Goal: Task Accomplishment & Management: Manage account settings

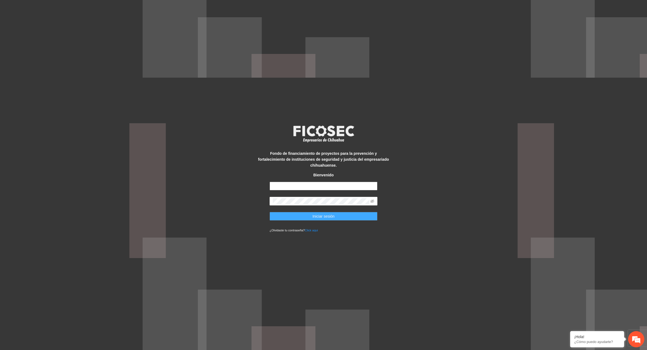
type input "**********"
click at [329, 215] on span "Iniciar sesión" at bounding box center [323, 216] width 22 height 6
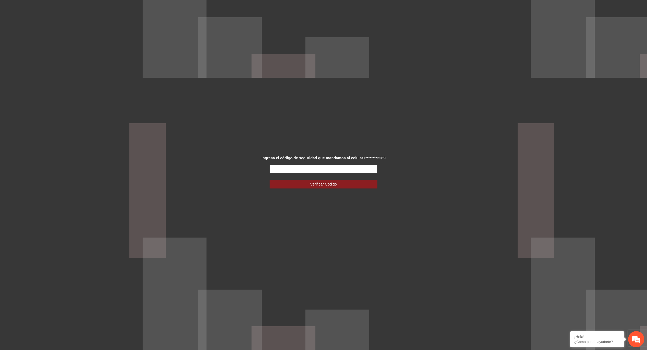
click at [286, 167] on input "text" at bounding box center [323, 169] width 108 height 9
type input "******"
click at [317, 185] on span "Verificar Código" at bounding box center [323, 184] width 27 height 6
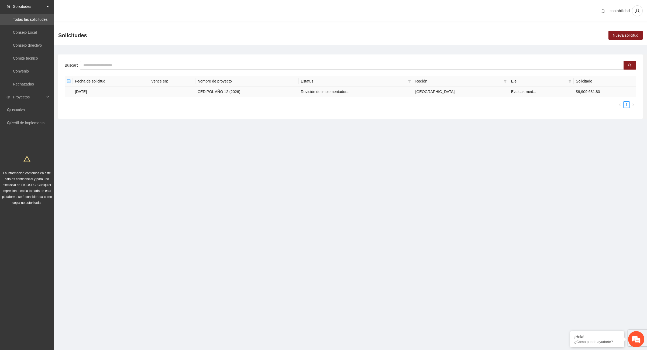
click at [81, 91] on td "29/08/2025" at bounding box center [111, 92] width 76 height 11
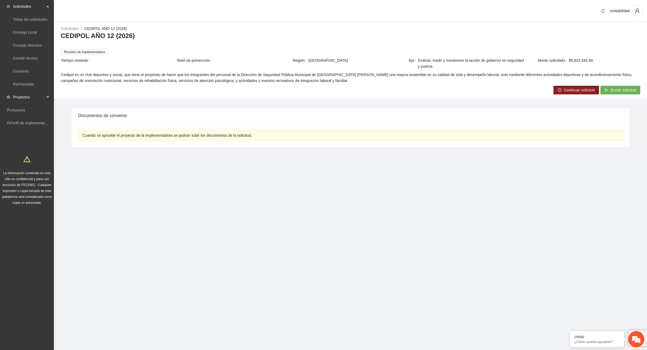
click at [30, 96] on span "Proyectos" at bounding box center [29, 97] width 32 height 11
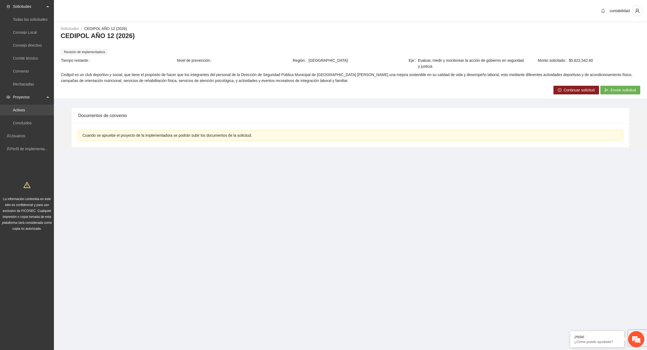
click at [25, 109] on link "Activos" at bounding box center [19, 110] width 12 height 4
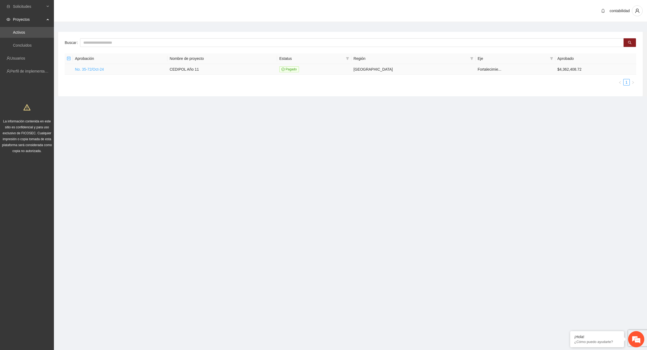
click at [95, 68] on link "No. 35-72/Oct-24" at bounding box center [89, 69] width 29 height 4
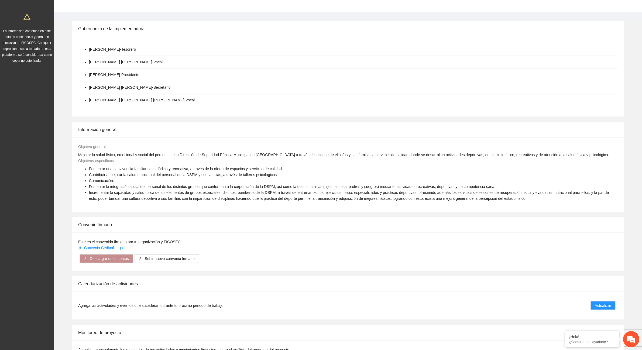
scroll to position [135, 0]
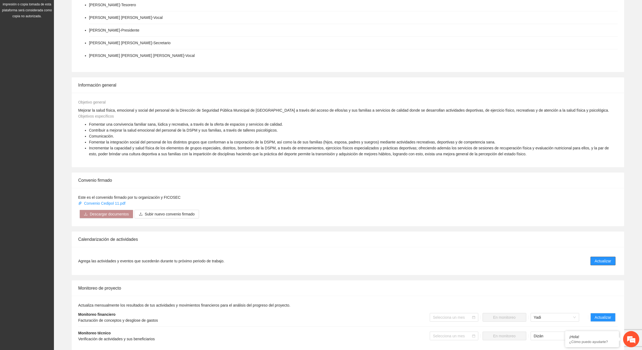
click at [601, 261] on span "Actualizar" at bounding box center [602, 261] width 16 height 6
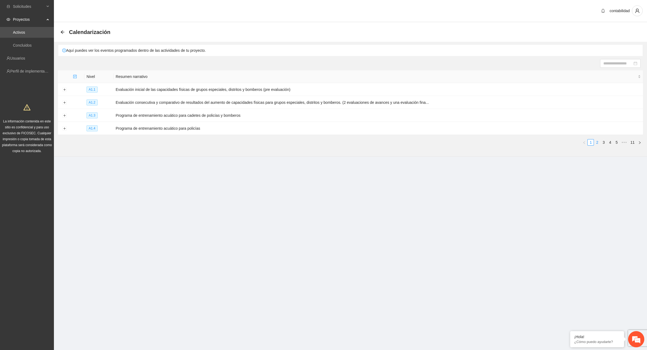
click at [596, 142] on link "2" at bounding box center [597, 142] width 6 height 6
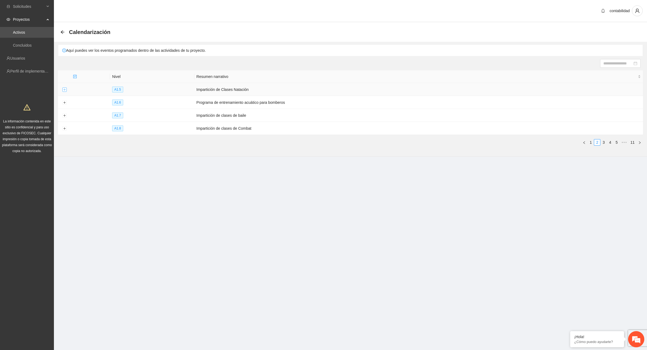
click at [65, 90] on button "Expand row" at bounding box center [64, 90] width 4 height 4
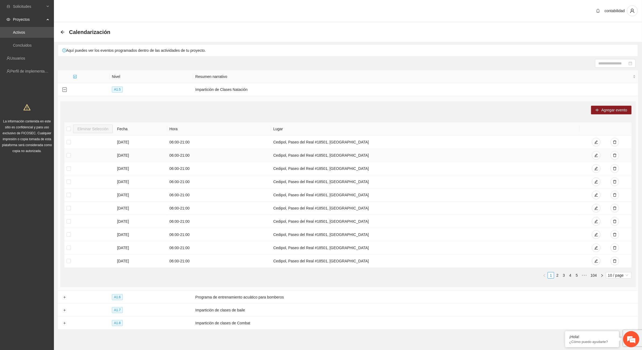
scroll to position [23, 0]
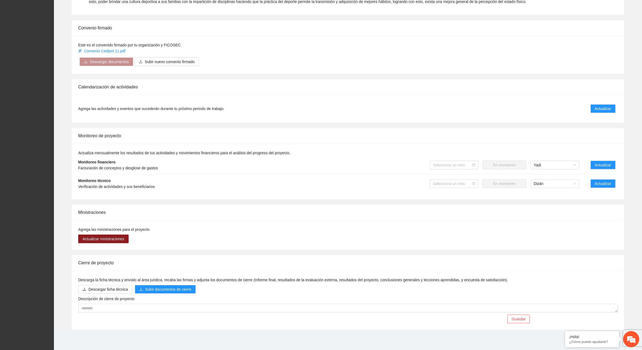
scroll to position [288, 0]
click at [600, 109] on span "Actualizar" at bounding box center [602, 108] width 16 height 6
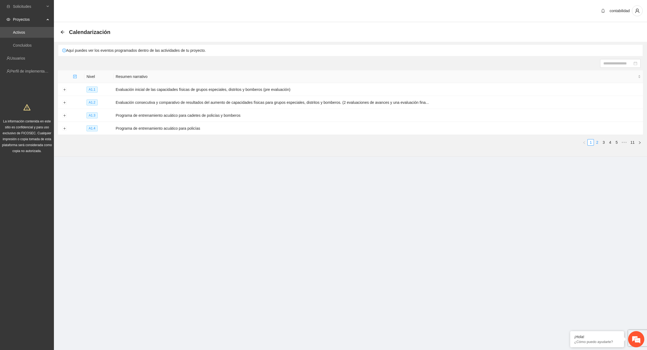
click at [597, 144] on link "2" at bounding box center [597, 142] width 6 height 6
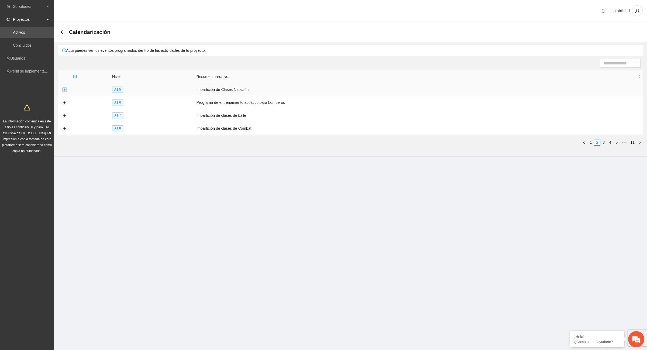
click at [65, 89] on button "Expand row" at bounding box center [64, 90] width 4 height 4
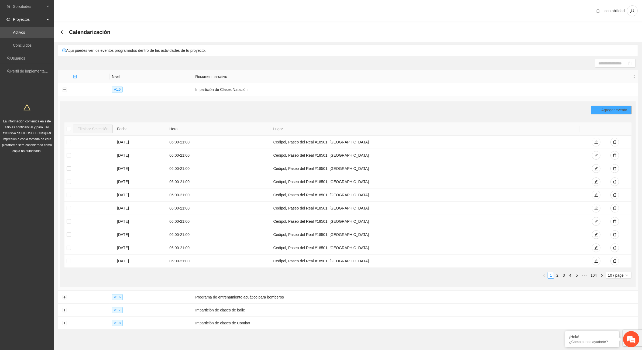
click at [594, 109] on button "Agregar evento" at bounding box center [611, 110] width 40 height 9
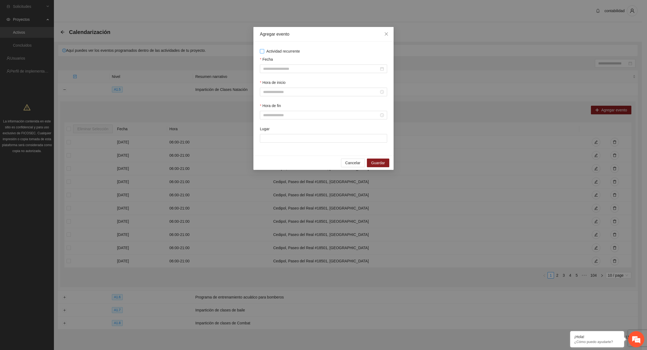
click at [264, 52] on span "Actividad recurrente" at bounding box center [283, 51] width 38 height 6
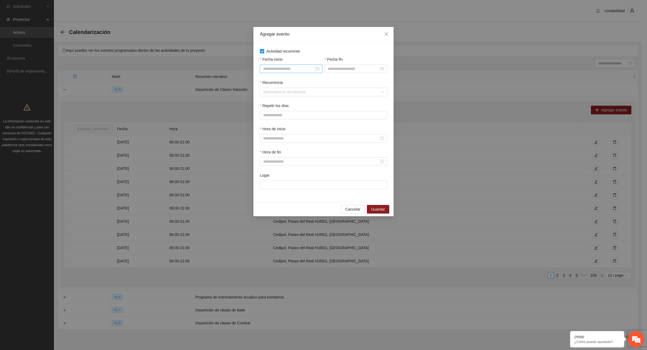
click at [284, 67] on input "Fecha inicio" at bounding box center [288, 69] width 51 height 6
type input "**********"
click at [279, 101] on div "1" at bounding box center [277, 100] width 6 height 6
click at [344, 70] on input "Fecha fin" at bounding box center [353, 69] width 51 height 6
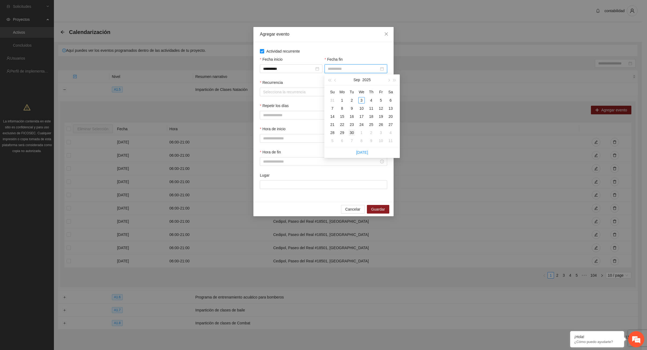
type input "**********"
click at [354, 133] on div "30" at bounding box center [351, 132] width 6 height 6
click at [303, 91] on input "Recurrencia" at bounding box center [321, 92] width 117 height 8
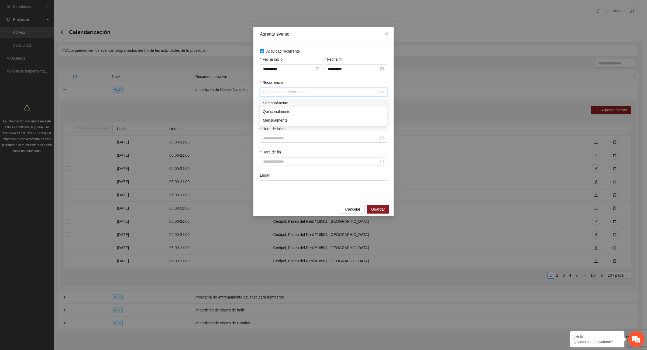
click at [285, 106] on div "Semanalmente" at bounding box center [323, 103] width 127 height 9
click at [268, 119] on button "L" at bounding box center [265, 115] width 11 height 9
click at [276, 114] on button "M" at bounding box center [279, 115] width 12 height 9
click at [291, 115] on span "X" at bounding box center [292, 115] width 2 height 6
click at [306, 115] on button "J" at bounding box center [305, 115] width 11 height 9
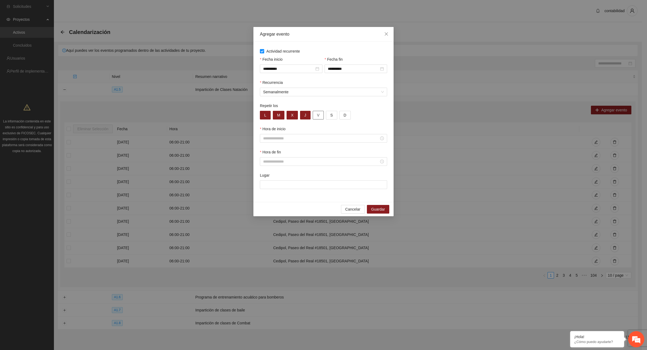
click at [317, 113] on span "V" at bounding box center [318, 115] width 2 height 6
click at [303, 139] on input "Hora de inicio" at bounding box center [321, 138] width 116 height 6
click at [265, 160] on div "06" at bounding box center [267, 161] width 15 height 8
type input "*****"
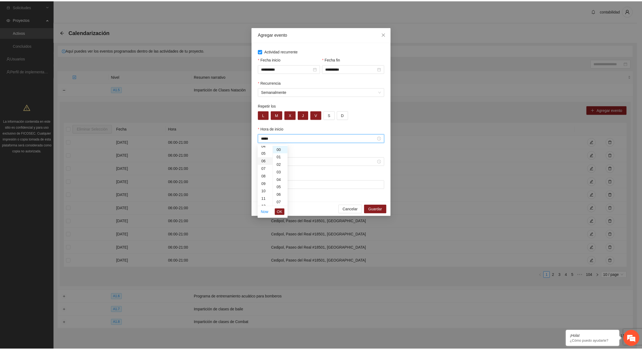
scroll to position [45, 0]
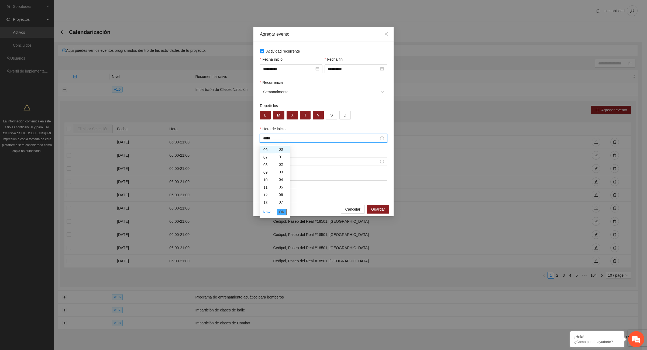
click at [282, 211] on span "OK" at bounding box center [281, 212] width 5 height 6
click at [282, 164] on input "Hora de fin" at bounding box center [321, 161] width 116 height 6
click at [325, 176] on div "Lugar" at bounding box center [323, 176] width 127 height 8
click at [353, 210] on span "Cancelar" at bounding box center [352, 209] width 15 height 6
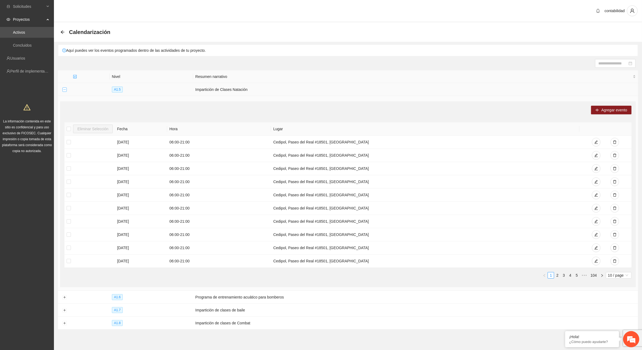
click at [65, 88] on button "Collapse row" at bounding box center [64, 90] width 4 height 4
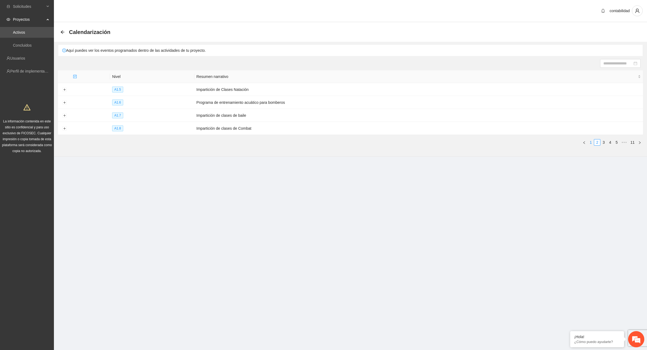
click at [591, 144] on link "1" at bounding box center [590, 142] width 6 height 6
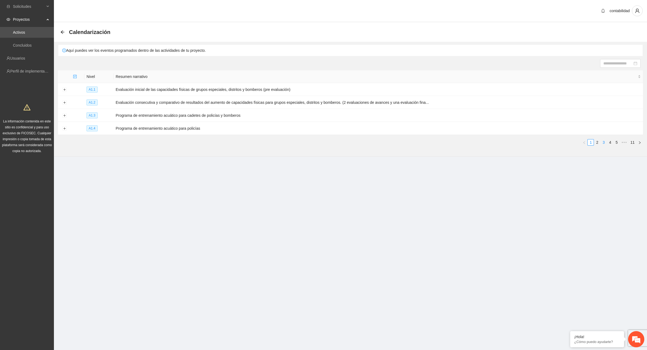
click at [606, 142] on link "3" at bounding box center [603, 142] width 6 height 6
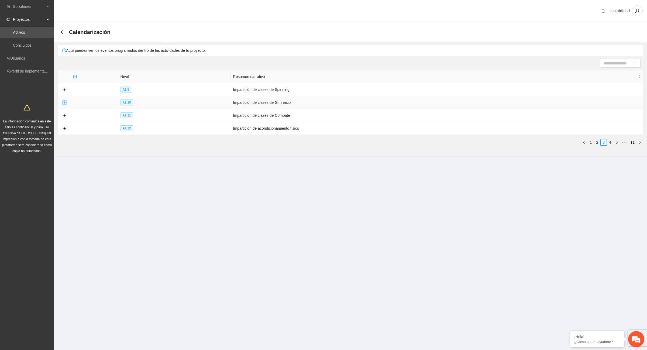
click at [64, 103] on button "Expand row" at bounding box center [64, 103] width 4 height 4
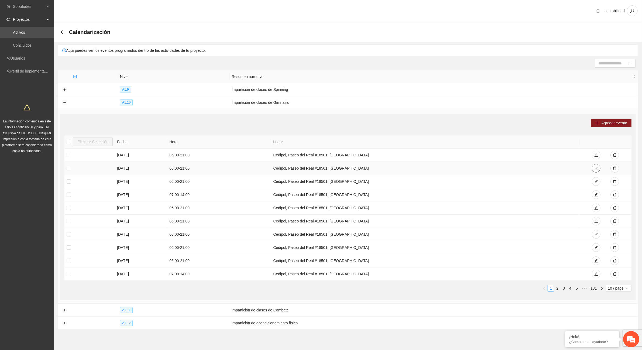
click at [596, 170] on icon "edit" at bounding box center [596, 168] width 4 height 4
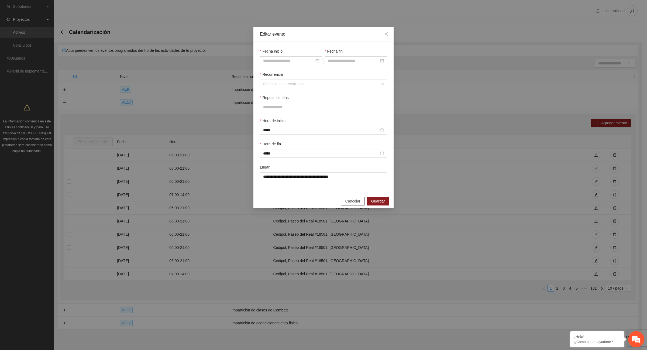
click at [352, 204] on span "Cancelar" at bounding box center [352, 201] width 15 height 6
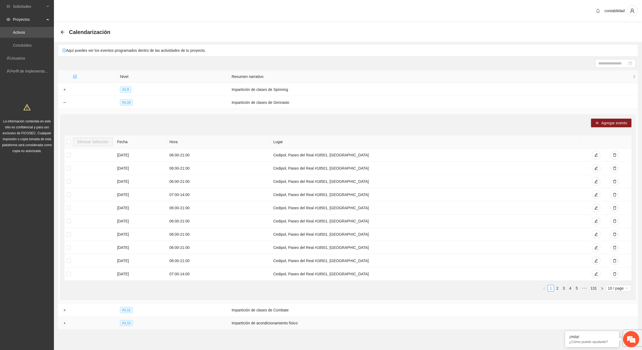
click at [255, 317] on td "Impartición de acondicionamiento físico" at bounding box center [433, 322] width 408 height 13
click at [253, 313] on td "Impartición de clases de Combate" at bounding box center [433, 309] width 408 height 13
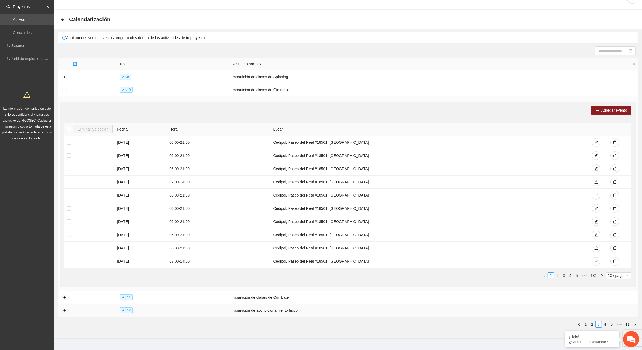
scroll to position [23, 0]
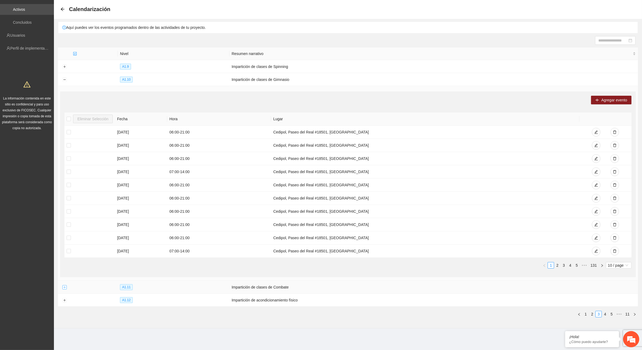
click at [64, 288] on button "Expand row" at bounding box center [64, 287] width 4 height 4
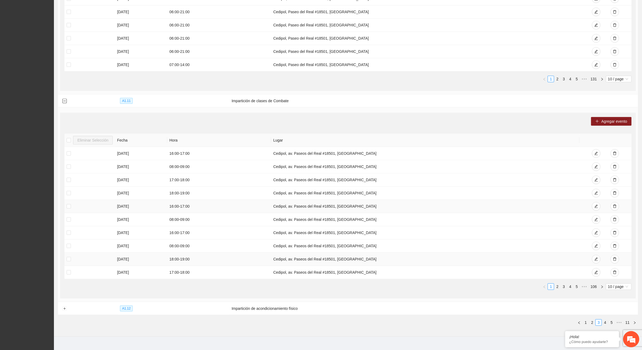
scroll to position [219, 0]
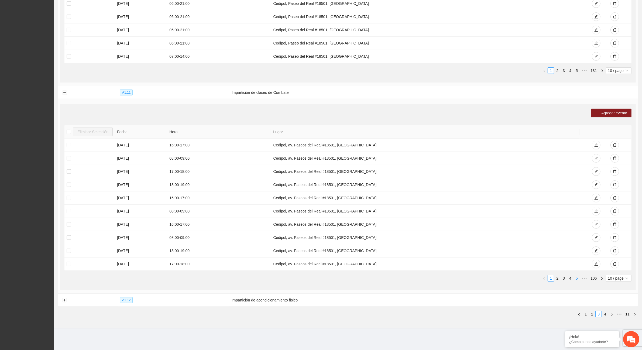
click at [575, 280] on link "5" at bounding box center [576, 278] width 6 height 6
click at [573, 278] on link "7" at bounding box center [576, 278] width 6 height 6
click at [578, 278] on link "9" at bounding box center [576, 278] width 6 height 6
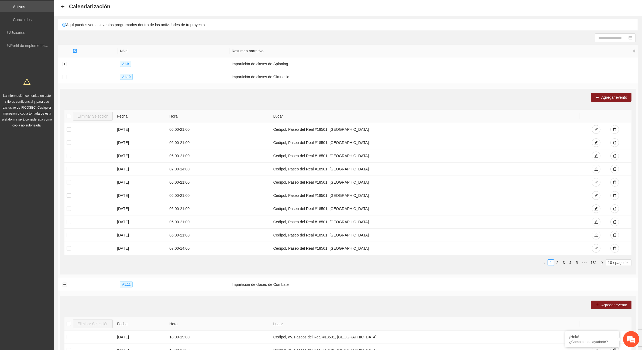
scroll to position [0, 0]
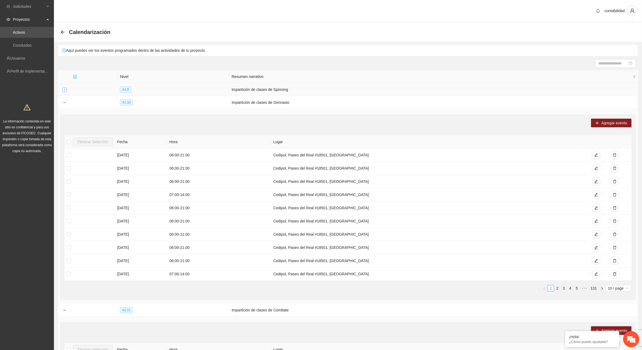
click at [64, 90] on button "Expand row" at bounding box center [64, 90] width 4 height 4
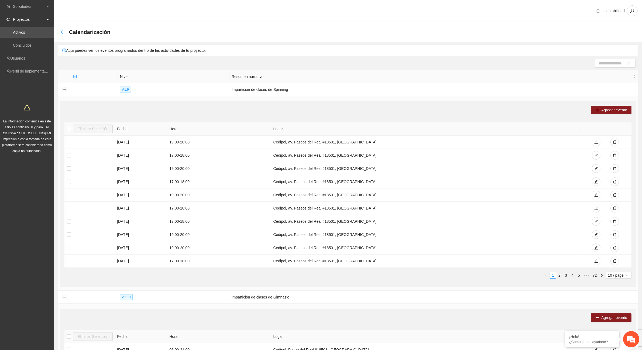
click at [62, 32] on icon "arrow-left" at bounding box center [62, 32] width 4 height 4
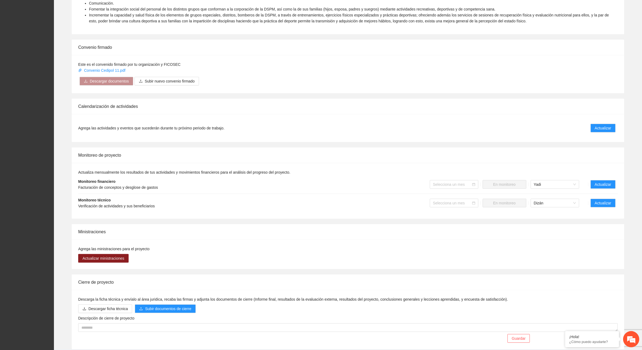
scroll to position [269, 0]
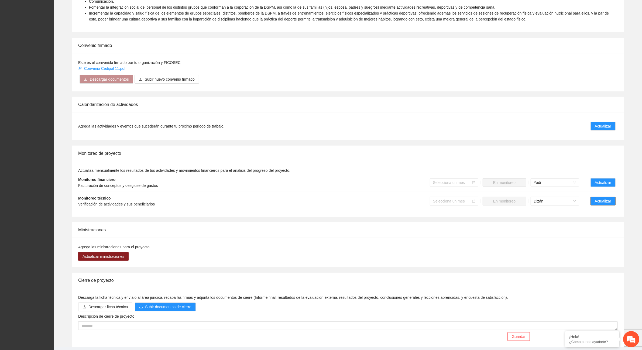
click at [596, 202] on span "Actualizar" at bounding box center [602, 201] width 16 height 6
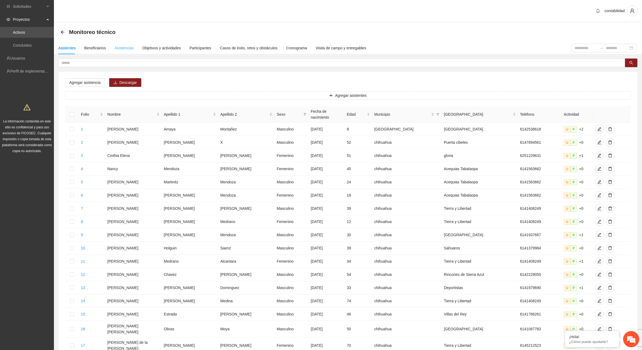
click at [122, 52] on div "Asistencias" at bounding box center [124, 48] width 19 height 12
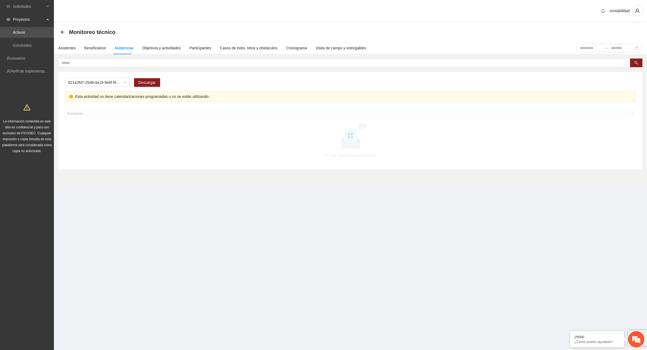
click at [114, 88] on div "62142fd7-25d9-4e19-9e6f-f9b4b344a455 Descargar" at bounding box center [350, 84] width 571 height 13
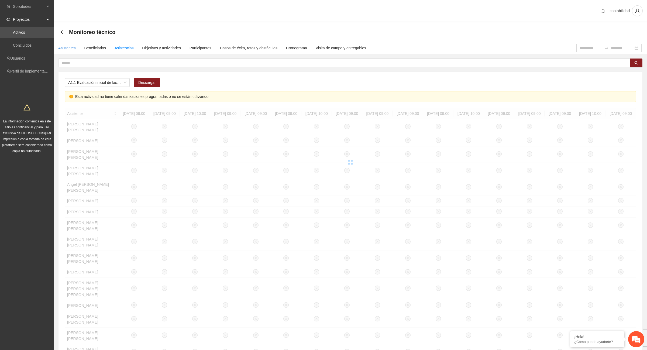
click at [64, 47] on div "Asistentes" at bounding box center [67, 48] width 18 height 6
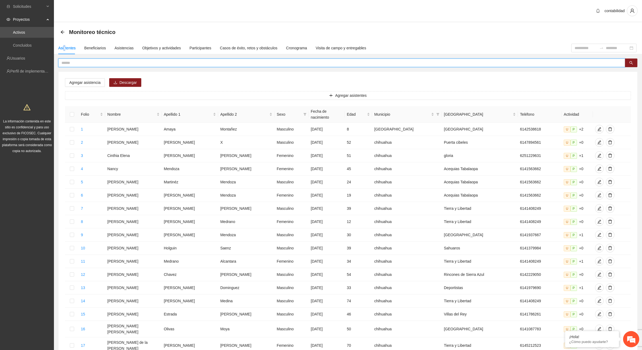
click at [69, 61] on input "text" at bounding box center [339, 63] width 556 height 6
type input "**********"
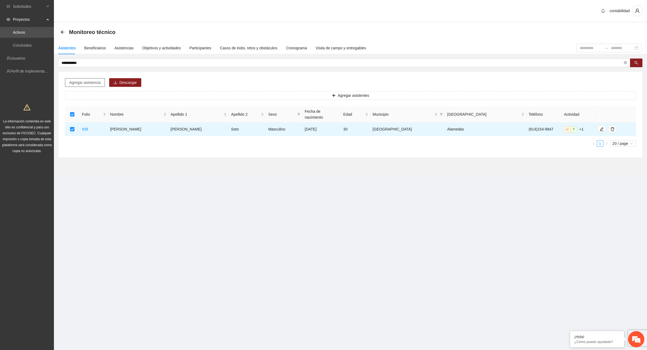
click at [98, 79] on button "Agregar asistencia" at bounding box center [85, 82] width 40 height 9
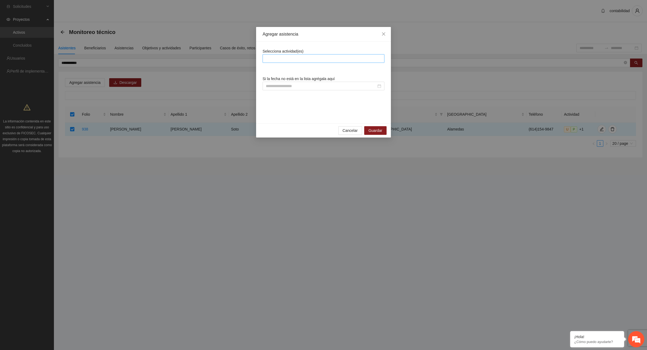
click at [293, 58] on div at bounding box center [323, 58] width 119 height 6
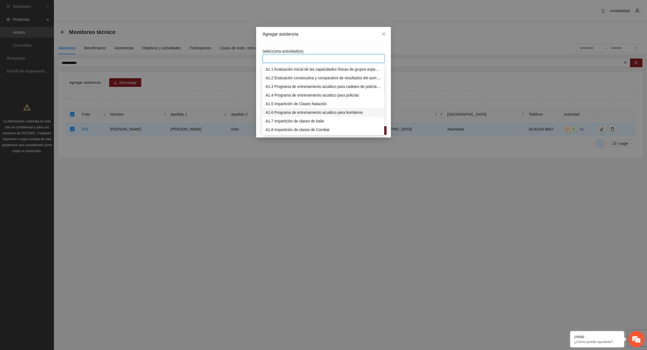
scroll to position [34, 0]
click at [330, 113] on div "A1.10 Impartición de clases de Gimnasio" at bounding box center [322, 113] width 115 height 6
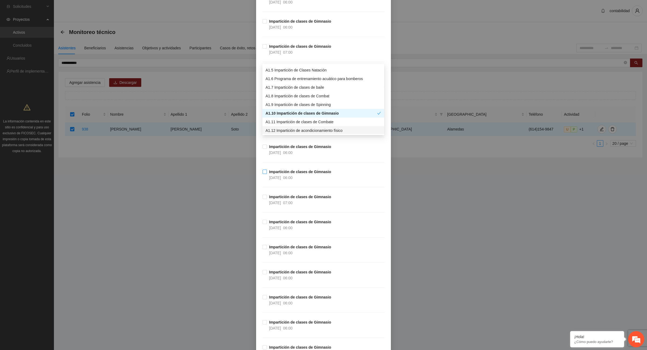
scroll to position [202, 0]
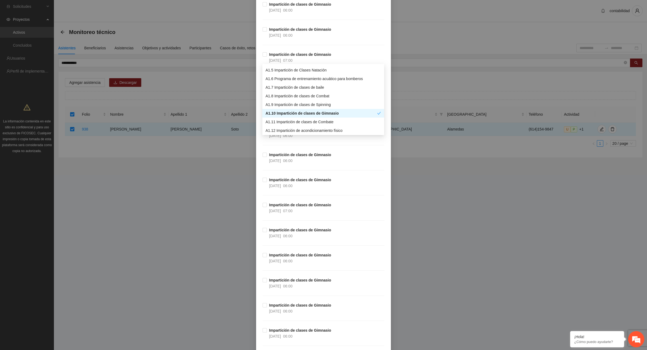
click at [317, 114] on div "A1.10 Impartición de clases de Gimnasio" at bounding box center [321, 113] width 112 height 6
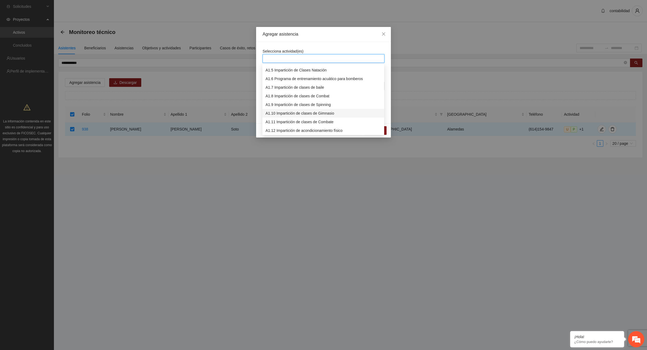
scroll to position [0, 0]
click at [329, 114] on div "A1.10 Impartición de clases de Gimnasio" at bounding box center [322, 113] width 115 height 6
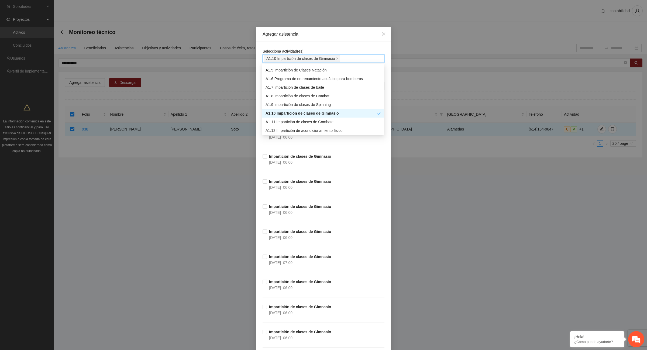
click at [345, 142] on div "Impartición de clases de Gimnasio 29/08/2025 06:00" at bounding box center [323, 140] width 122 height 25
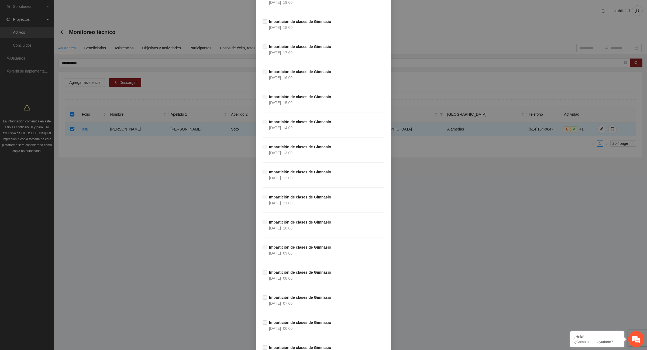
scroll to position [842, 0]
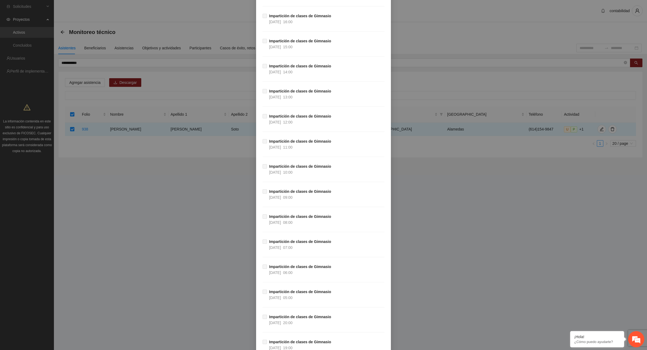
drag, startPoint x: 534, startPoint y: 241, endPoint x: 531, endPoint y: 243, distance: 3.3
click at [534, 242] on div "Agregar asistencia Selecciona actividad(es) A1.10 Impartición de clases de Gimn…" at bounding box center [323, 175] width 647 height 350
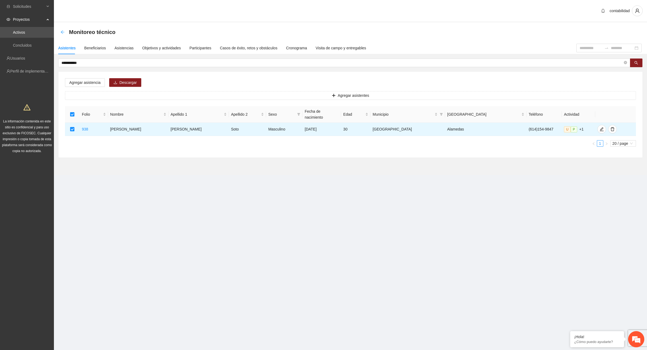
click at [61, 31] on icon "arrow-left" at bounding box center [62, 32] width 4 height 4
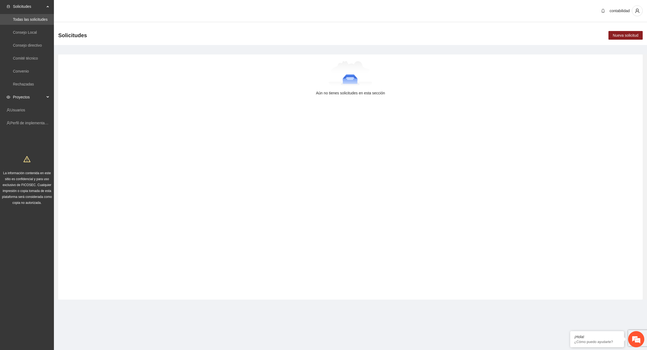
click at [25, 102] on span "Proyectos" at bounding box center [29, 97] width 32 height 11
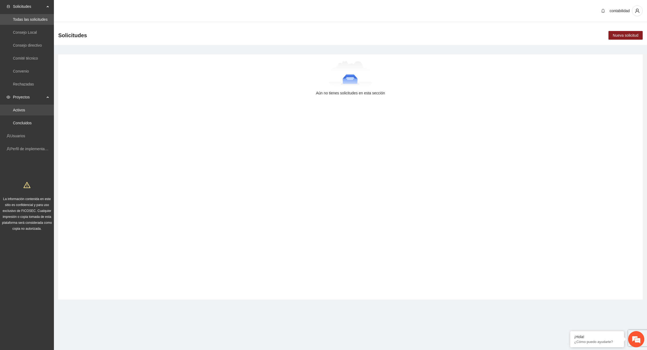
click at [23, 112] on link "Activos" at bounding box center [19, 110] width 12 height 4
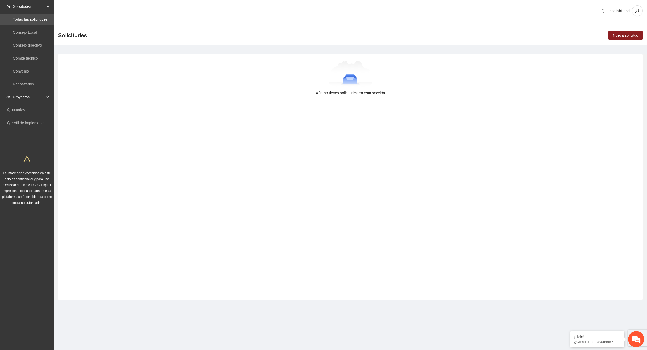
click at [14, 92] on span "Proyectos" at bounding box center [29, 97] width 32 height 11
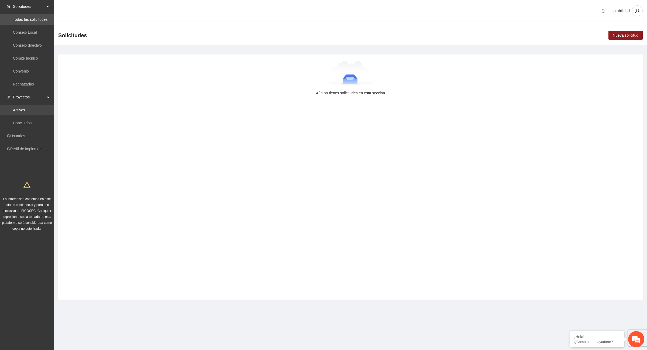
click at [25, 108] on link "Activos" at bounding box center [19, 110] width 12 height 4
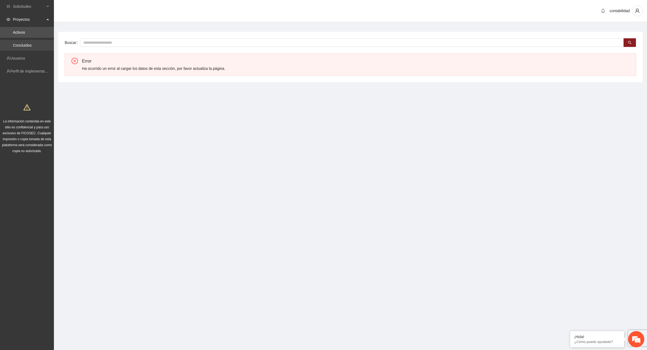
click at [32, 43] on link "Concluidos" at bounding box center [22, 45] width 19 height 4
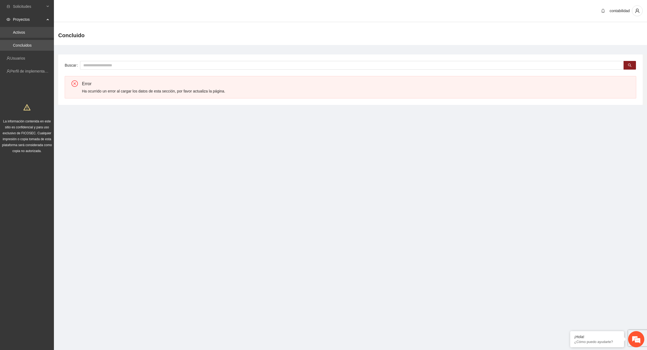
click at [21, 30] on link "Activos" at bounding box center [19, 32] width 12 height 4
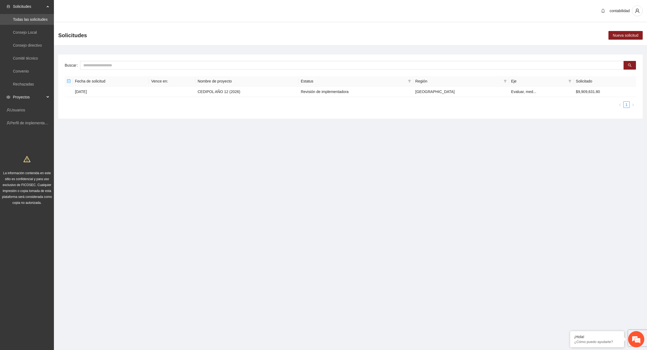
click at [26, 97] on span "Proyectos" at bounding box center [29, 97] width 32 height 11
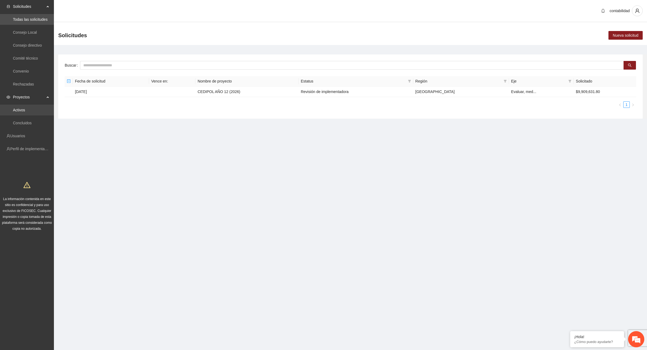
click at [19, 110] on link "Activos" at bounding box center [19, 110] width 12 height 4
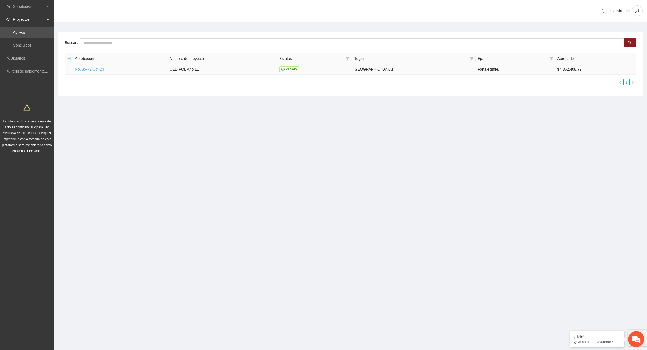
click at [84, 68] on link "No. 35-72/Oct-24" at bounding box center [89, 69] width 29 height 4
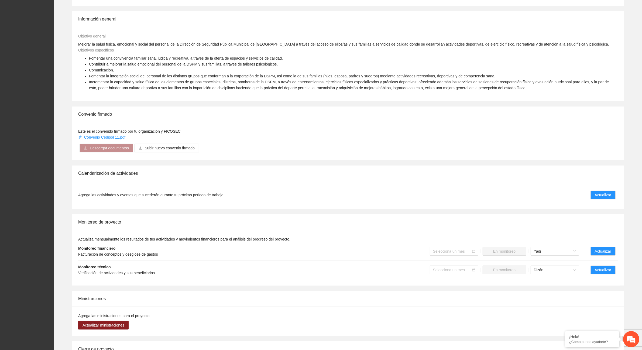
scroll to position [269, 0]
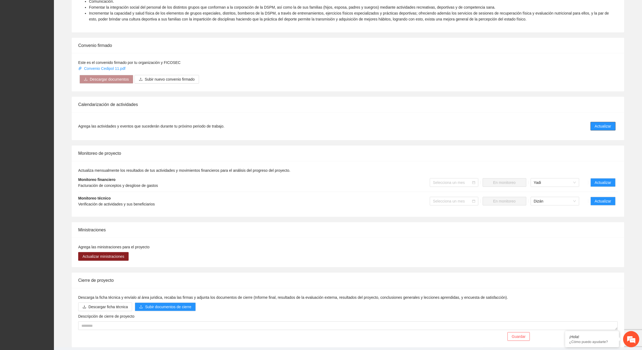
click at [609, 130] on button "Actualizar" at bounding box center [602, 126] width 25 height 9
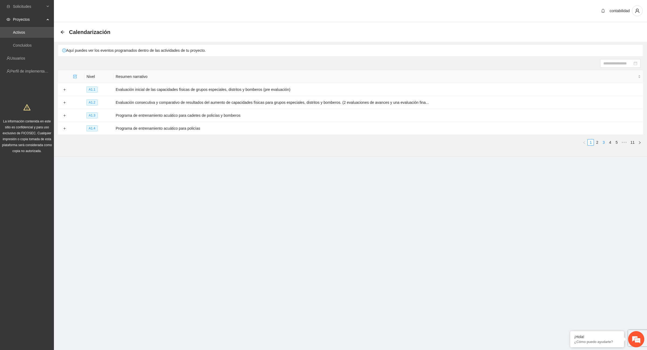
click at [606, 142] on link "3" at bounding box center [603, 142] width 6 height 6
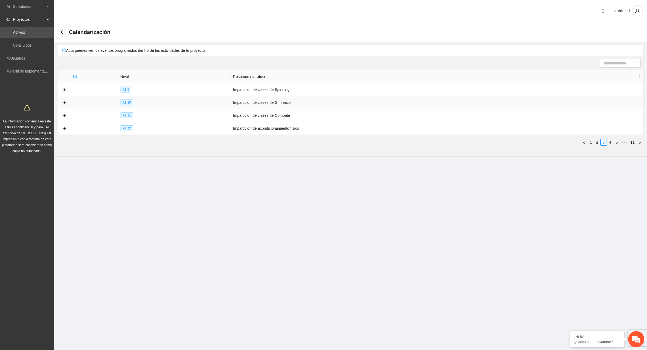
click at [61, 104] on td at bounding box center [64, 102] width 13 height 13
click at [64, 102] on button "Expand row" at bounding box center [64, 103] width 4 height 4
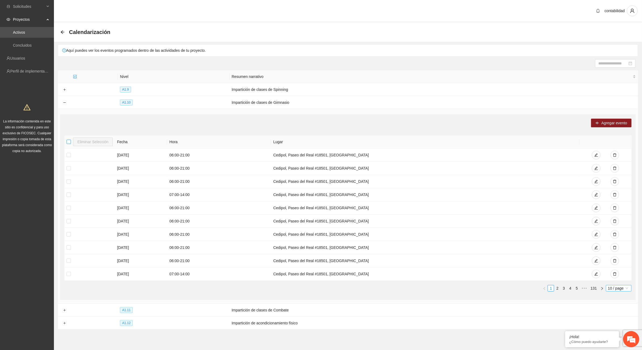
click at [621, 291] on span "10 / page" at bounding box center [618, 288] width 21 height 6
click at [616, 324] on div "100 / page" at bounding box center [619, 323] width 20 height 6
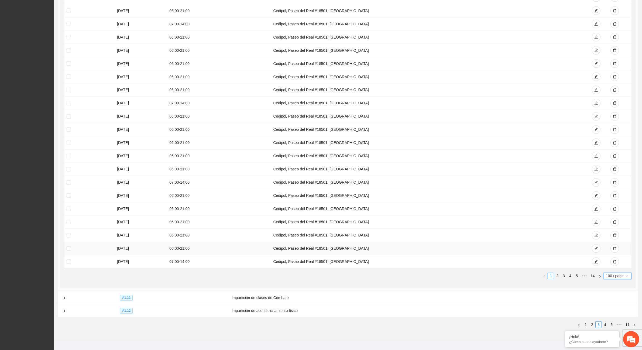
scroll to position [1213, 0]
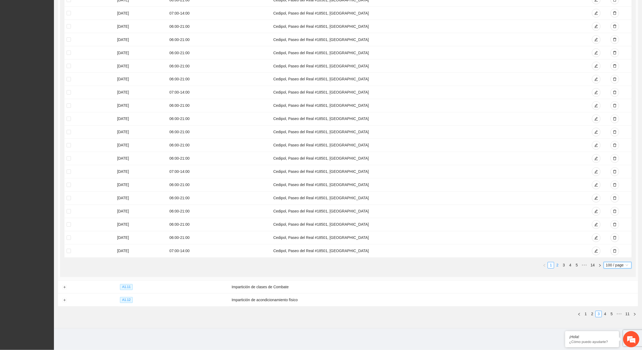
click at [557, 268] on link "2" at bounding box center [557, 265] width 6 height 6
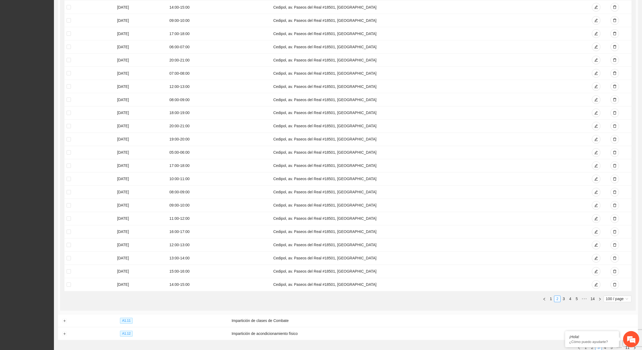
scroll to position [1217, 0]
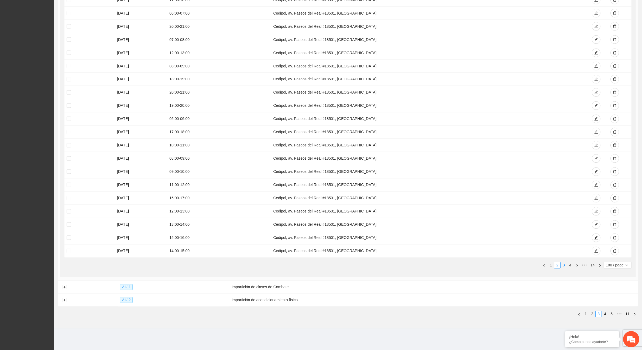
click at [561, 266] on link "3" at bounding box center [564, 265] width 6 height 6
click at [553, 265] on link "1" at bounding box center [551, 265] width 6 height 6
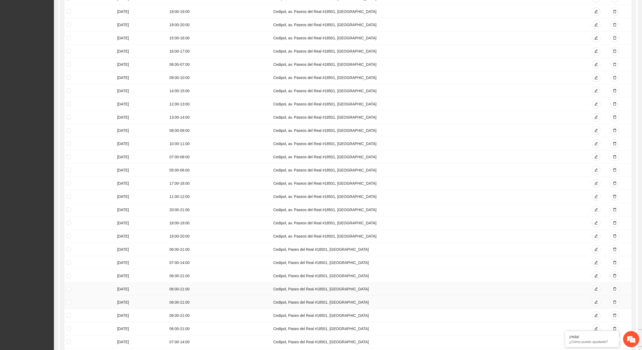
scroll to position [914, 0]
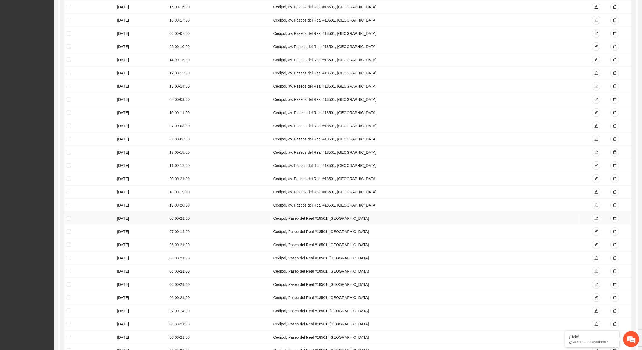
click at [66, 224] on td at bounding box center [89, 218] width 50 height 13
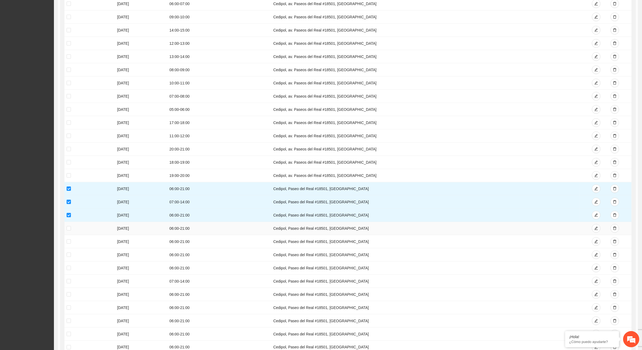
scroll to position [981, 0]
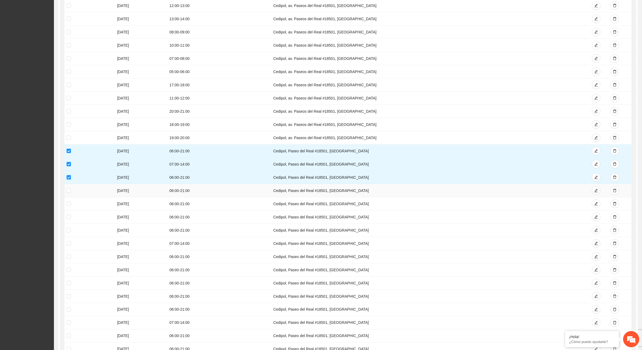
click at [67, 197] on td at bounding box center [89, 190] width 50 height 13
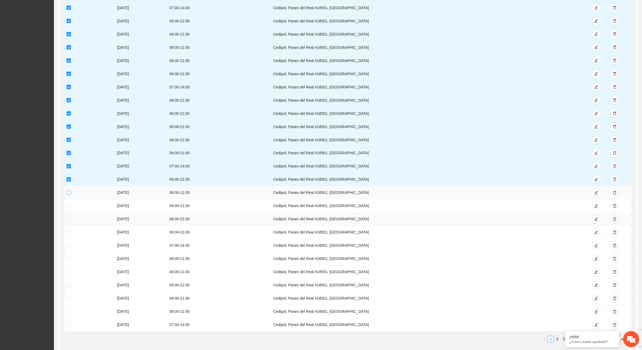
scroll to position [1150, 0]
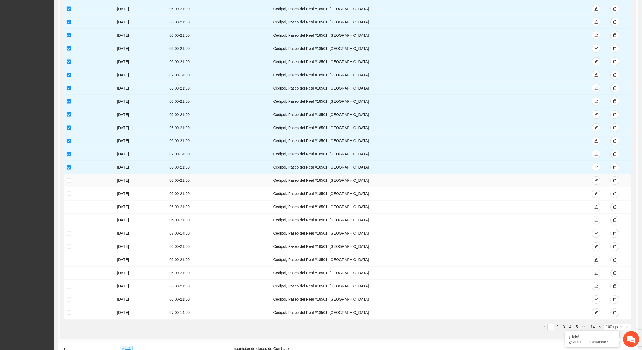
click at [66, 186] on td at bounding box center [89, 180] width 50 height 13
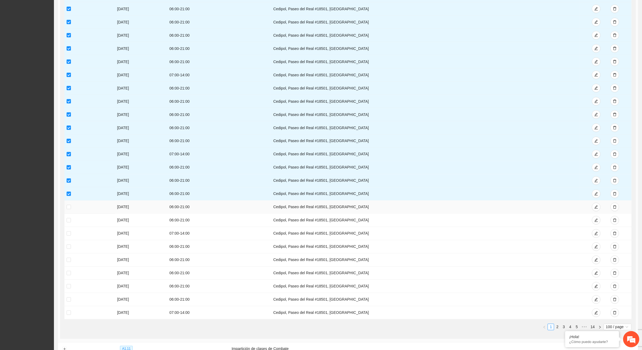
click at [69, 208] on td at bounding box center [89, 206] width 50 height 13
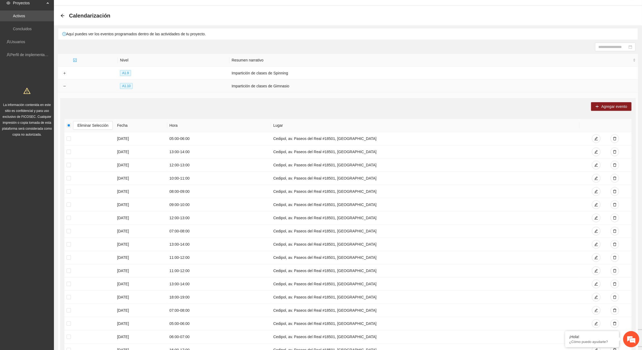
scroll to position [4, 0]
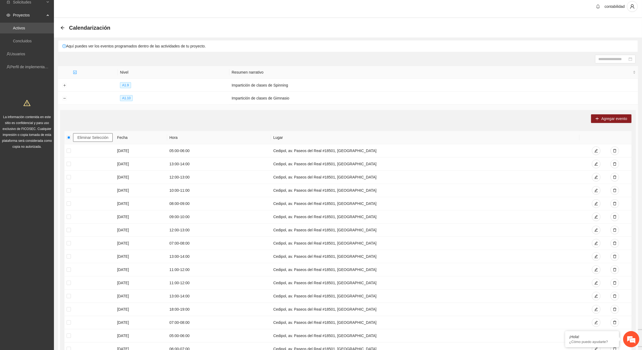
click at [82, 140] on span "Eliminar Selección" at bounding box center [92, 137] width 31 height 6
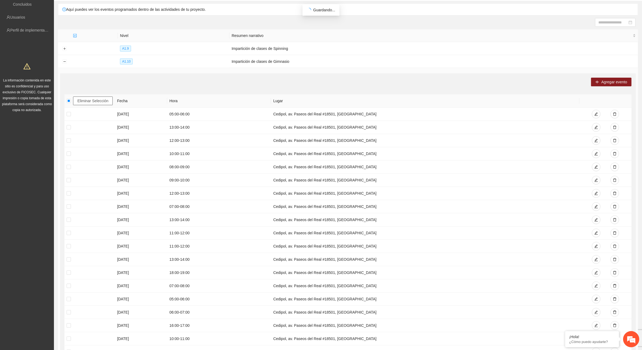
scroll to position [0, 0]
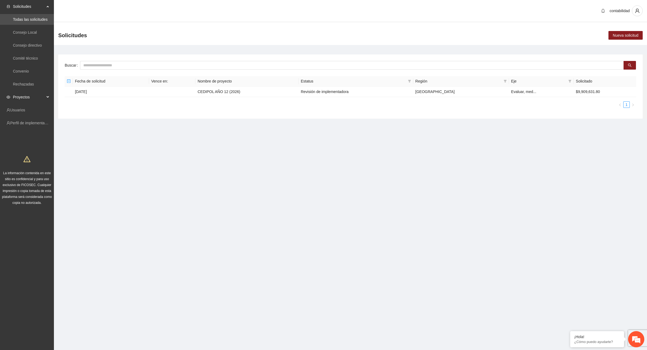
click at [43, 97] on span "Proyectos" at bounding box center [29, 97] width 32 height 11
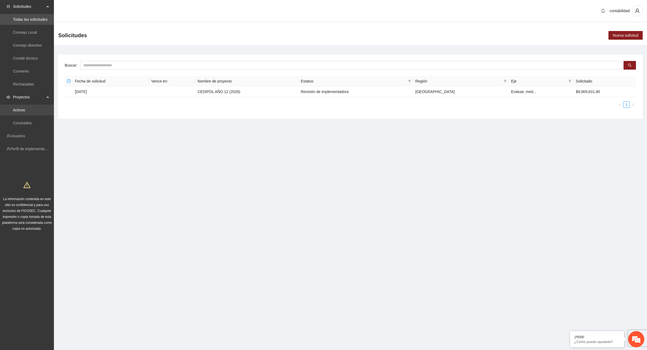
click at [25, 112] on link "Activos" at bounding box center [19, 110] width 12 height 4
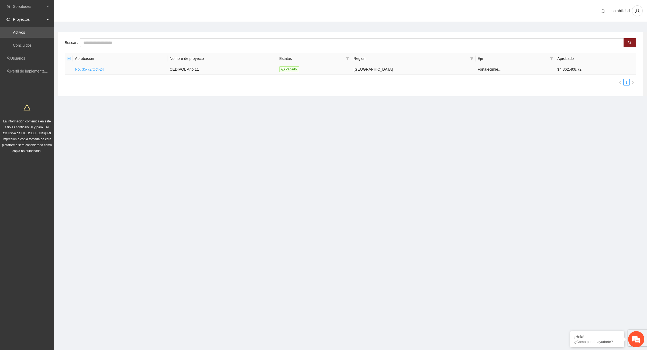
click at [97, 68] on link "No. 35-72/Oct-24" at bounding box center [89, 69] width 29 height 4
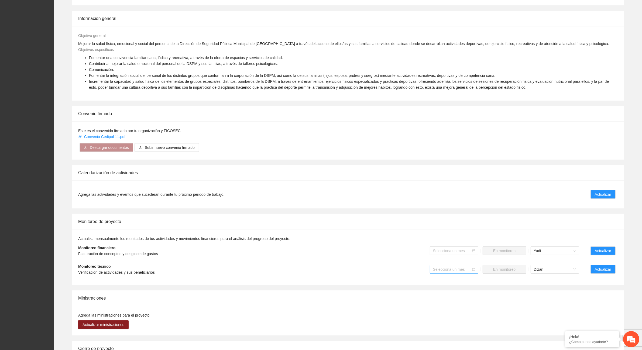
scroll to position [202, 0]
click at [601, 196] on span "Actualizar" at bounding box center [602, 194] width 16 height 6
click at [606, 195] on span "Actualizar" at bounding box center [602, 194] width 16 height 6
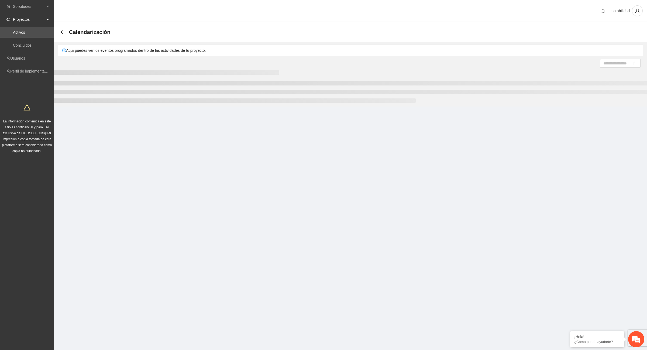
click at [604, 192] on section "Solicitudes Proyectos Activos Concluidos Usuarios Perfil de implementadora La i…" at bounding box center [323, 175] width 647 height 350
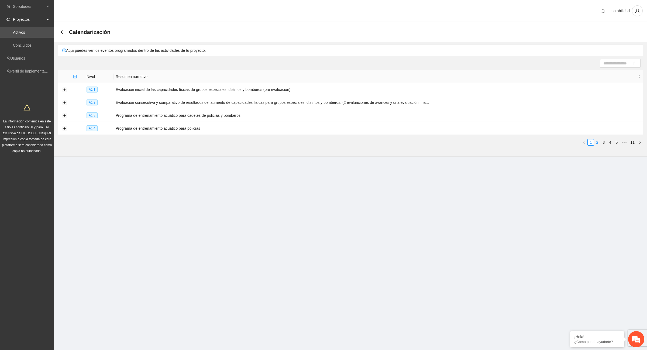
click at [599, 145] on link "2" at bounding box center [597, 142] width 6 height 6
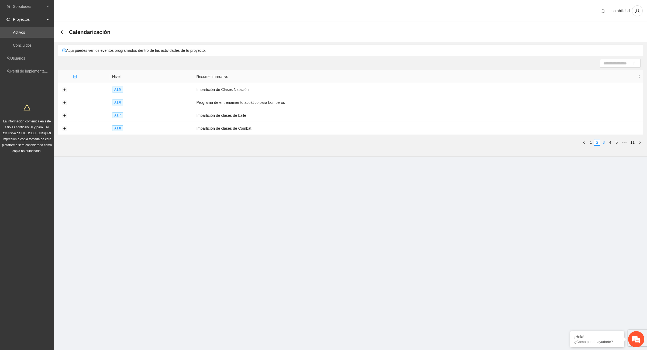
click at [604, 143] on link "3" at bounding box center [603, 142] width 6 height 6
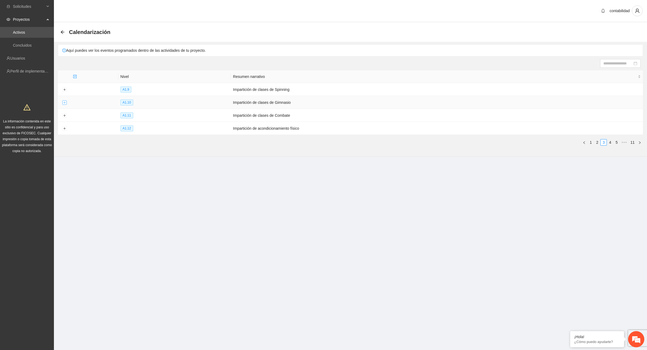
click at [66, 103] on button "Expand row" at bounding box center [64, 103] width 4 height 4
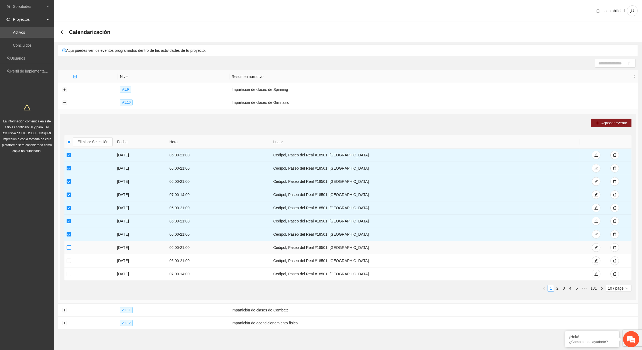
click at [68, 250] on label at bounding box center [69, 247] width 4 height 6
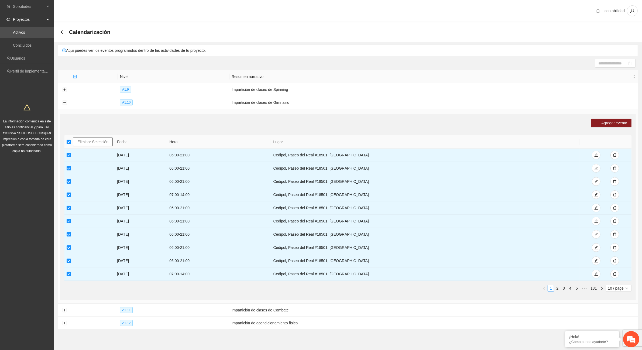
click at [84, 140] on span "Eliminar Selección" at bounding box center [92, 142] width 31 height 6
click at [323, 26] on span "Error" at bounding box center [324, 25] width 8 height 4
click at [332, 61] on div at bounding box center [347, 63] width 575 height 9
click at [534, 137] on th "Lugar" at bounding box center [425, 141] width 308 height 13
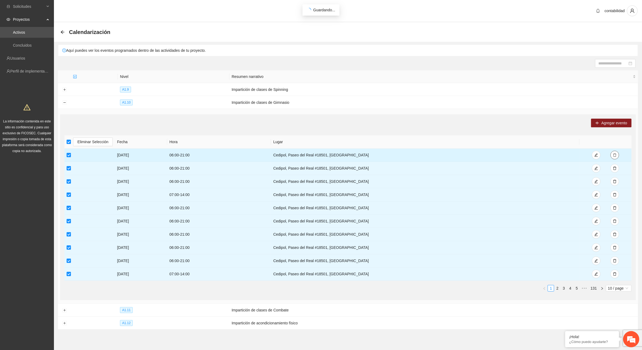
click at [613, 156] on icon "delete" at bounding box center [614, 155] width 3 height 4
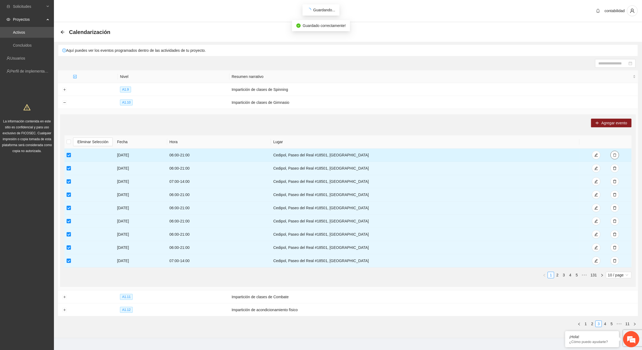
click at [611, 155] on button "button" at bounding box center [614, 155] width 9 height 9
click at [617, 153] on button "button" at bounding box center [614, 155] width 9 height 9
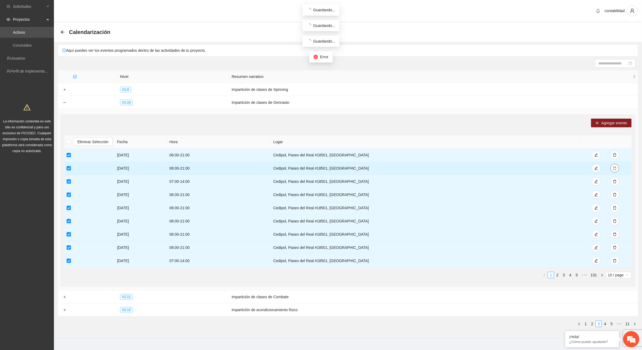
click at [616, 167] on icon "delete" at bounding box center [615, 168] width 4 height 4
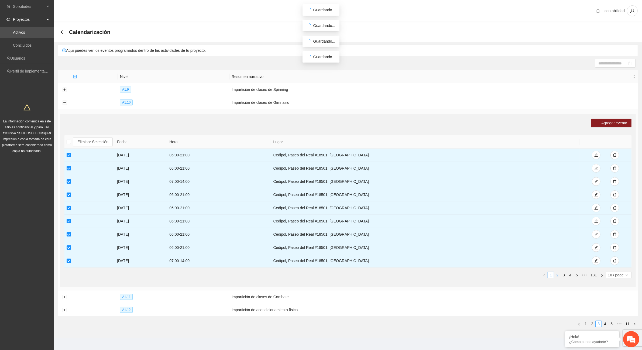
click at [559, 275] on link "2" at bounding box center [557, 275] width 6 height 6
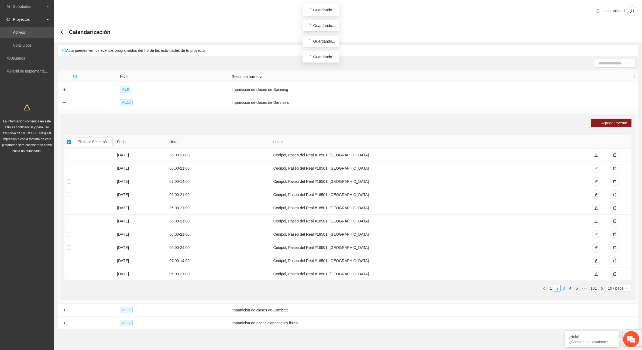
click at [565, 291] on link "3" at bounding box center [564, 288] width 6 height 6
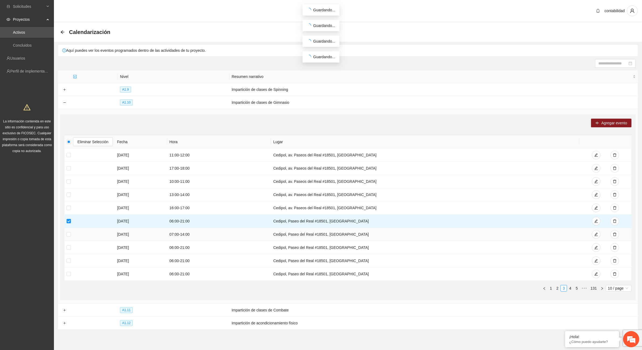
click at [68, 238] on td at bounding box center [89, 234] width 50 height 13
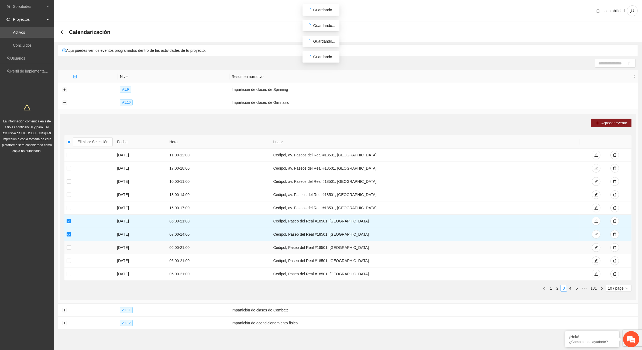
click at [65, 249] on td at bounding box center [89, 247] width 50 height 13
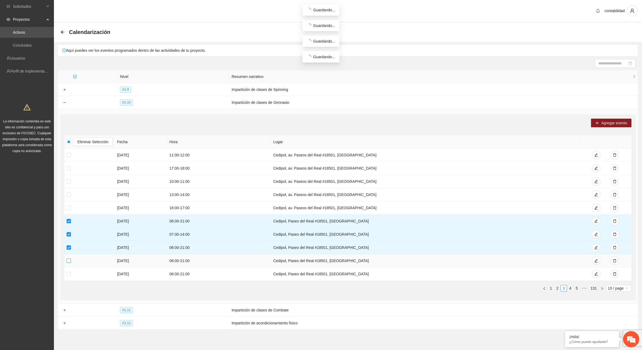
click at [68, 258] on label at bounding box center [69, 261] width 4 height 6
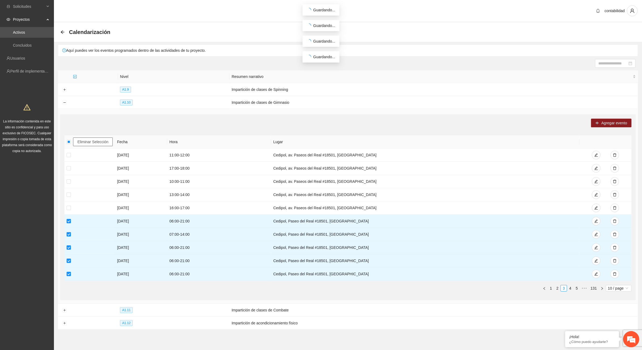
click at [90, 142] on span "Eliminar Selección" at bounding box center [92, 142] width 31 height 6
click at [275, 115] on div "Agregar evento Eliminar Selección [PERSON_NAME] [DATE] 11:00 - 12:00 Cedipol, […" at bounding box center [347, 207] width 575 height 186
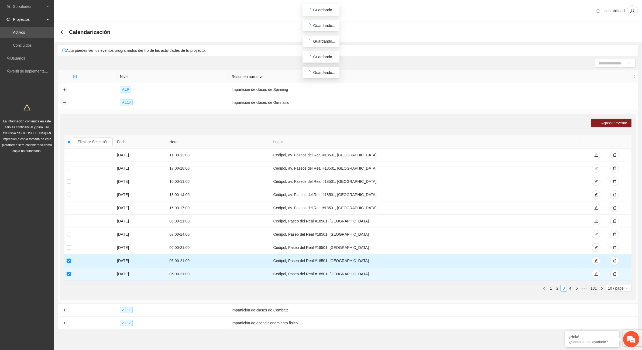
click at [67, 267] on td at bounding box center [89, 260] width 50 height 13
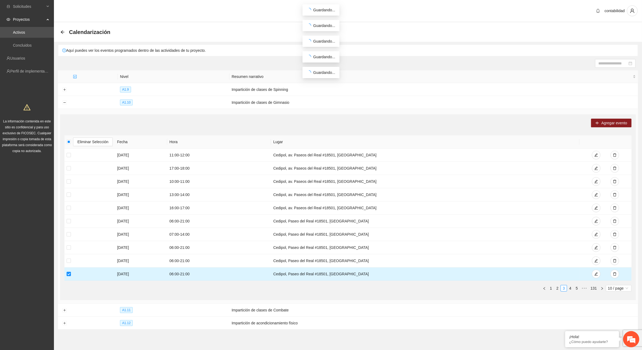
click at [65, 279] on td at bounding box center [89, 273] width 50 height 13
